Goal: Transaction & Acquisition: Purchase product/service

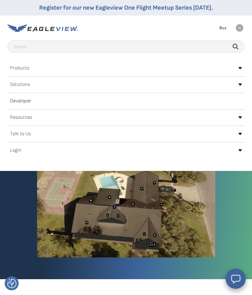
click at [22, 151] on div "Login" at bounding box center [125, 151] width 237 height 10
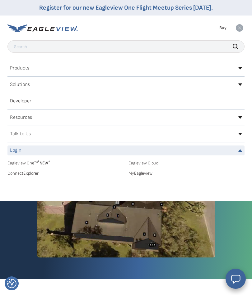
click at [141, 175] on link "MyEagleview" at bounding box center [186, 174] width 116 height 6
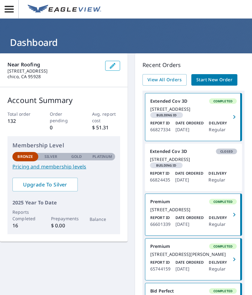
click at [213, 81] on span "Start New Order" at bounding box center [214, 80] width 36 height 8
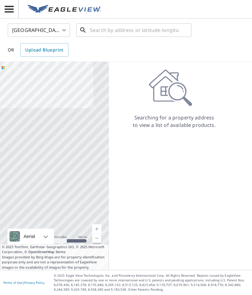
click at [109, 30] on input "text" at bounding box center [134, 29] width 89 height 17
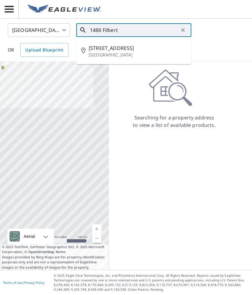
click at [117, 51] on span "[STREET_ADDRESS]" at bounding box center [138, 47] width 98 height 7
type input "[STREET_ADDRESS]"
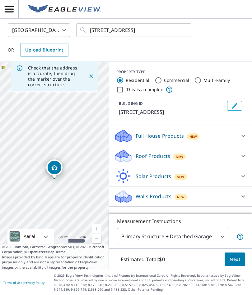
click at [163, 156] on p "Roof Products" at bounding box center [152, 155] width 34 height 7
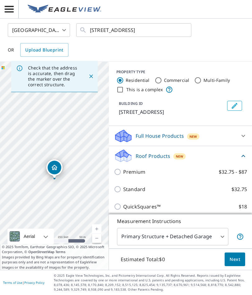
click at [121, 171] on input "Premium $32.75 - $87" at bounding box center [118, 171] width 9 height 7
checkbox input "true"
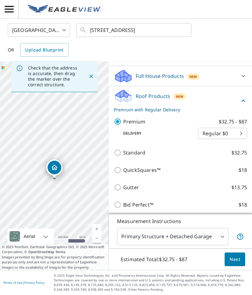
scroll to position [60, 0]
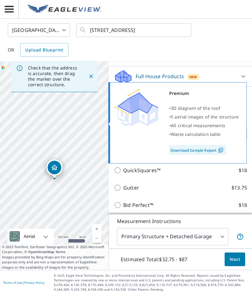
click at [191, 125] on span "All critical measurements" at bounding box center [197, 126] width 54 height 6
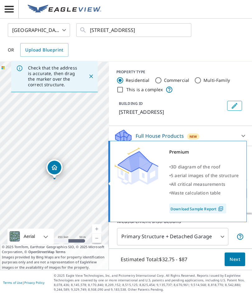
scroll to position [0, 0]
click at [234, 264] on span "Next" at bounding box center [234, 260] width 11 height 8
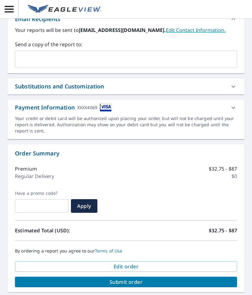
scroll to position [231, 0]
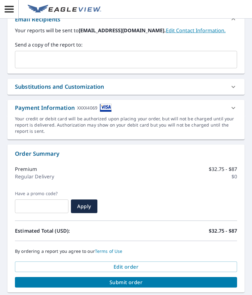
click at [137, 285] on span "Submit order" at bounding box center [126, 282] width 212 height 7
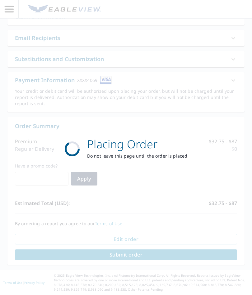
scroll to position [185, 0]
